Goal: Navigation & Orientation: Understand site structure

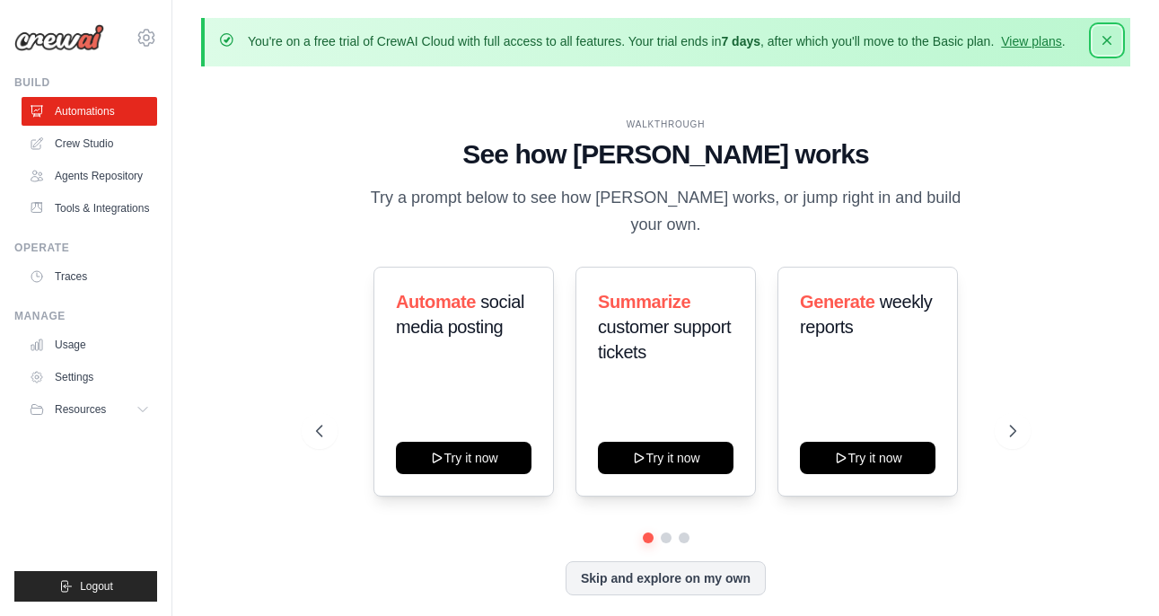
click at [1110, 38] on icon "button" at bounding box center [1107, 40] width 18 height 18
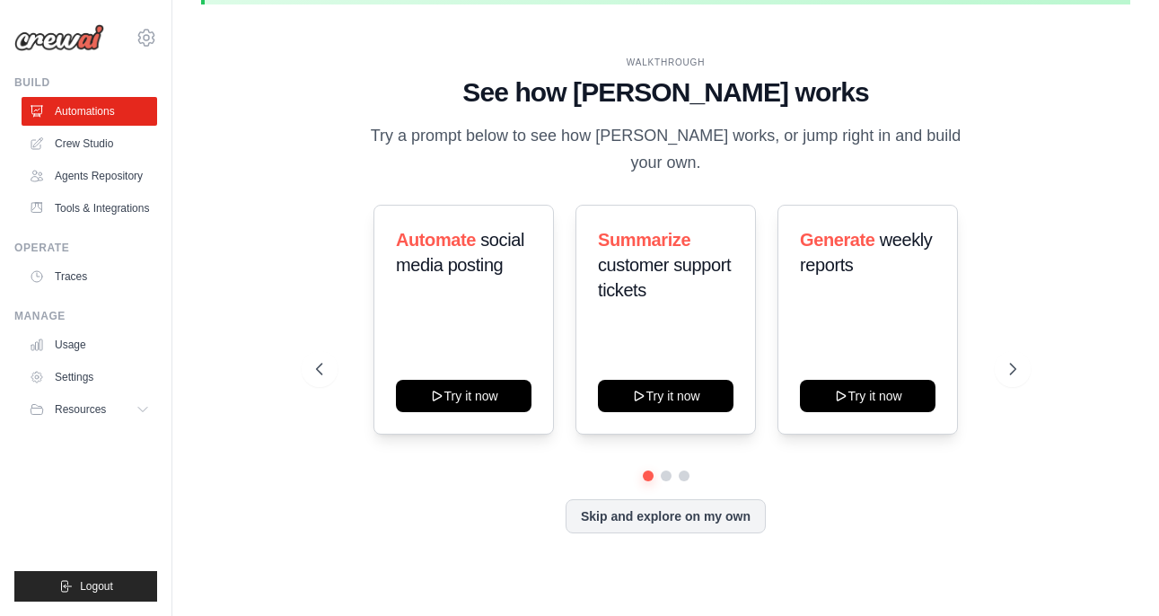
scroll to position [58, 0]
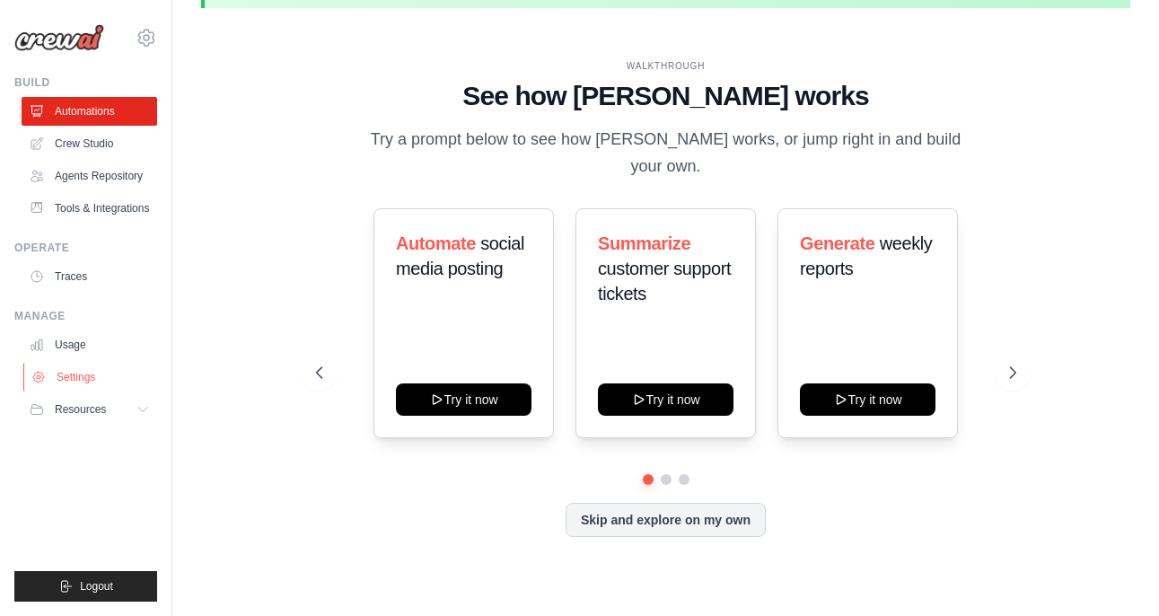
click at [93, 365] on link "Settings" at bounding box center [91, 377] width 136 height 29
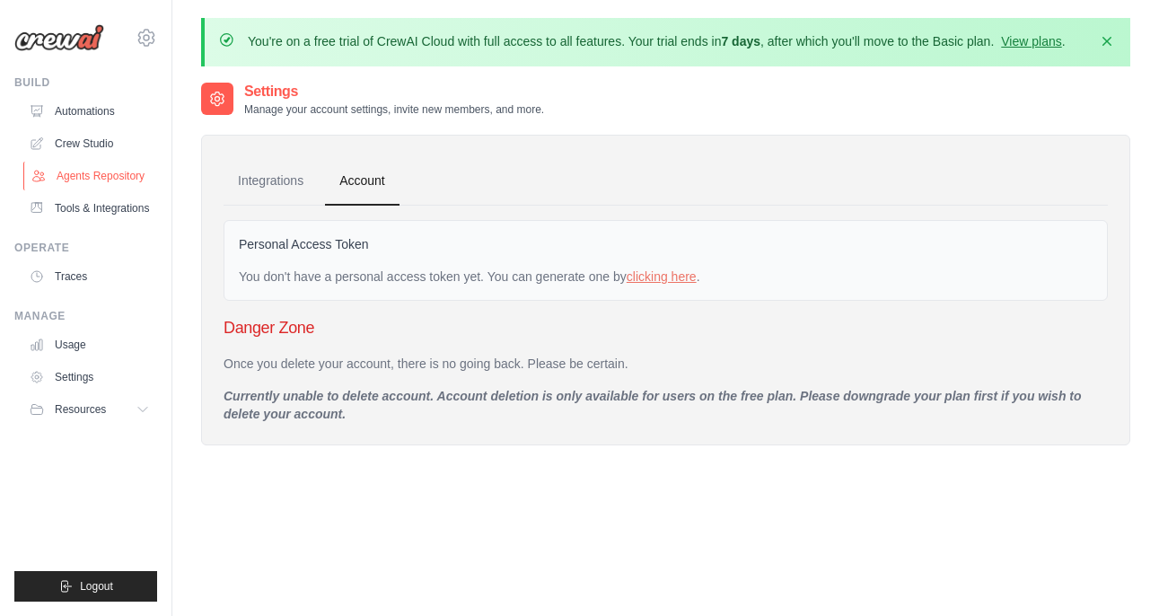
click at [90, 187] on link "Agents Repository" at bounding box center [91, 176] width 136 height 29
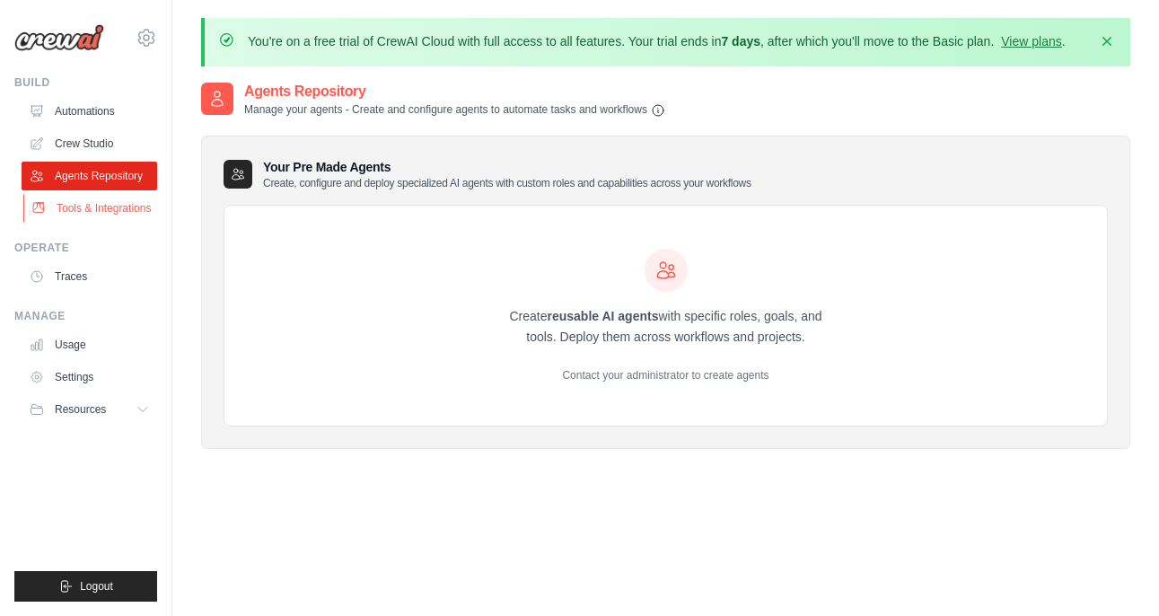
click at [91, 203] on link "Tools & Integrations" at bounding box center [91, 208] width 136 height 29
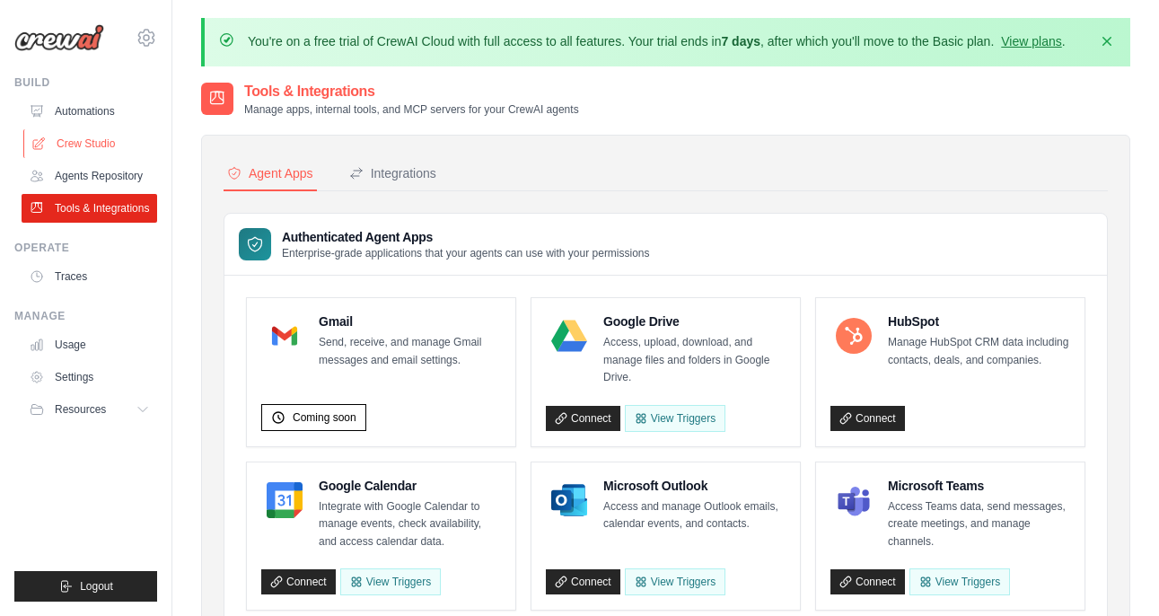
click at [81, 154] on link "Crew Studio" at bounding box center [91, 143] width 136 height 29
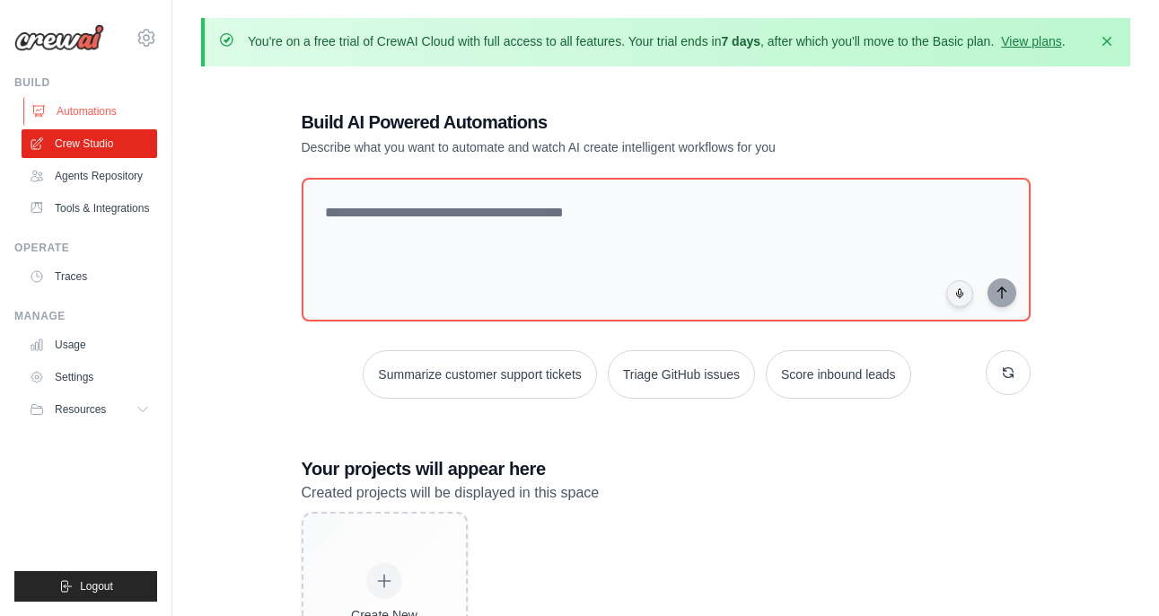
click at [108, 122] on link "Automations" at bounding box center [91, 111] width 136 height 29
